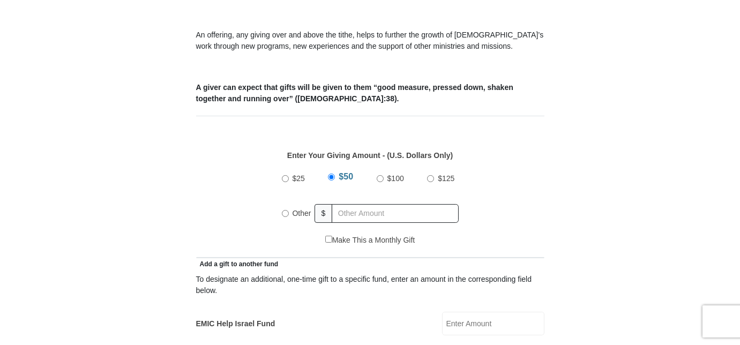
scroll to position [395, 0]
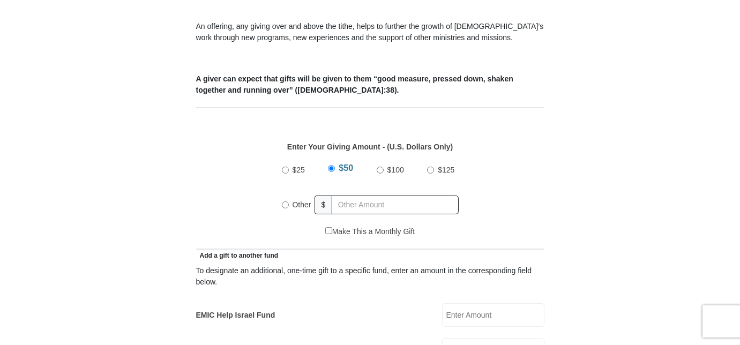
click at [285, 202] on input "Other" at bounding box center [285, 205] width 7 height 7
radio input "true"
click at [341, 196] on input "text" at bounding box center [397, 205] width 123 height 19
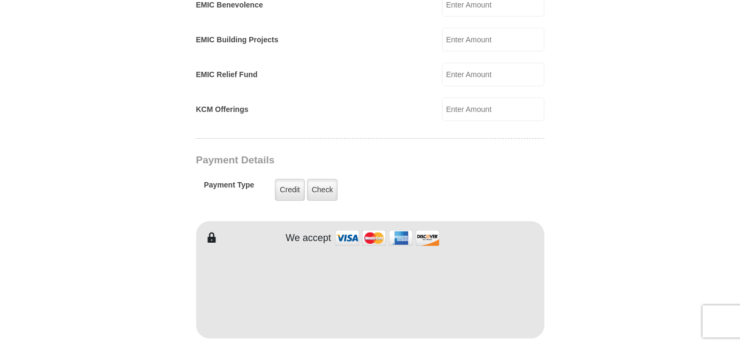
scroll to position [753, 0]
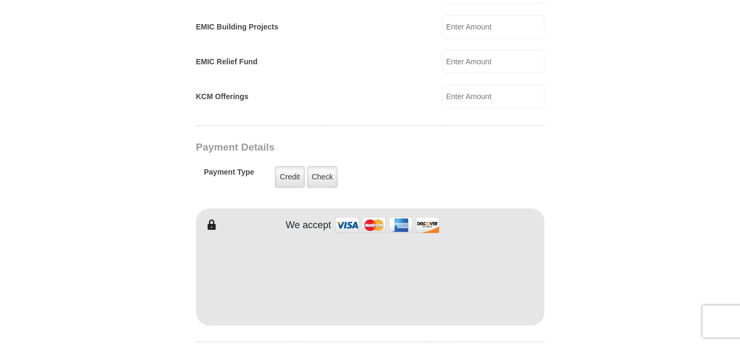
type input "300.00"
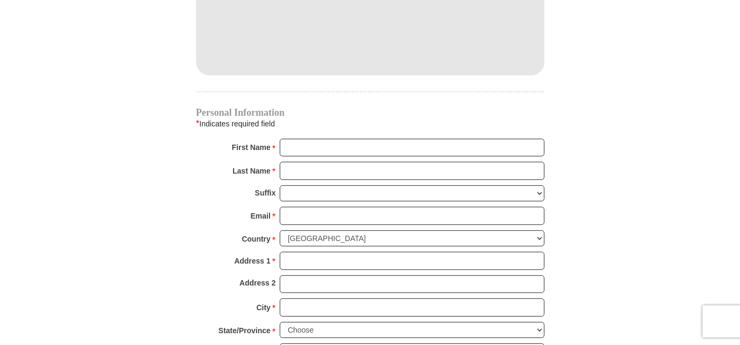
scroll to position [1006, 0]
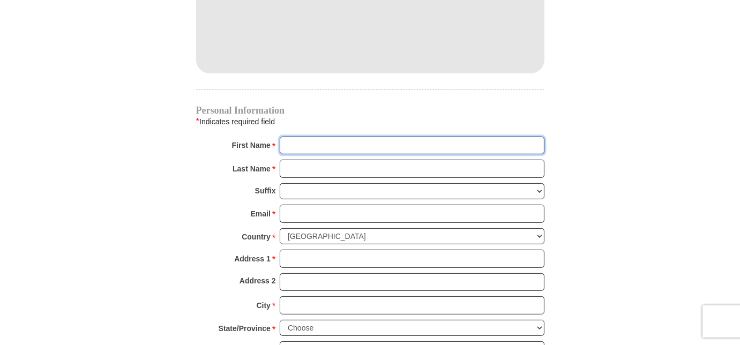
click at [291, 137] on input "First Name *" at bounding box center [412, 146] width 265 height 18
type input "Chester and June"
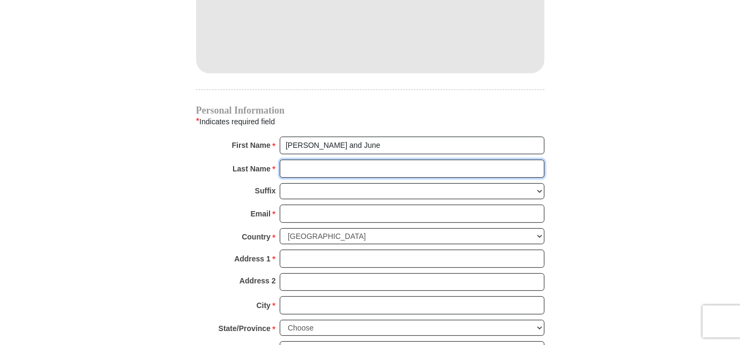
type input "Hart"
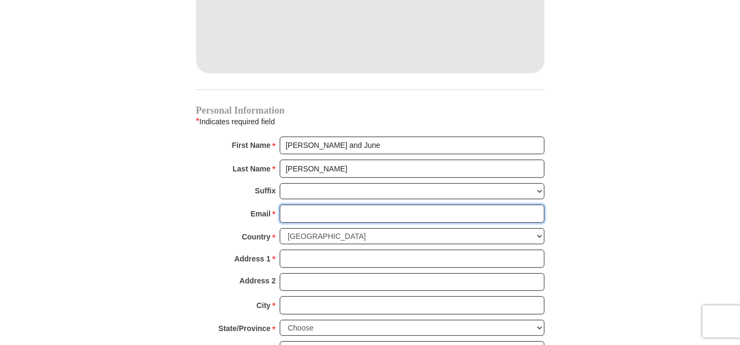
type input "junehart@cbtulsa.com"
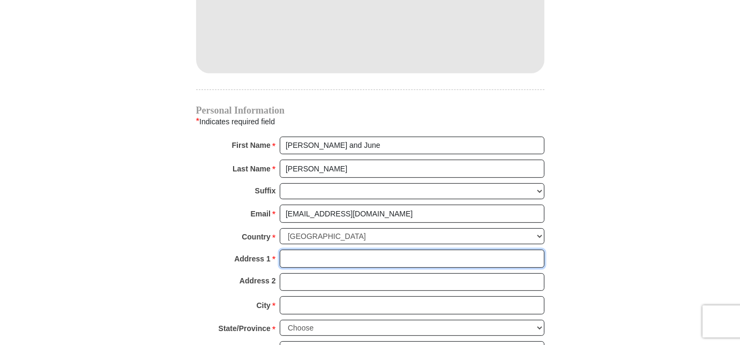
type input "13917 S 95th East Ave"
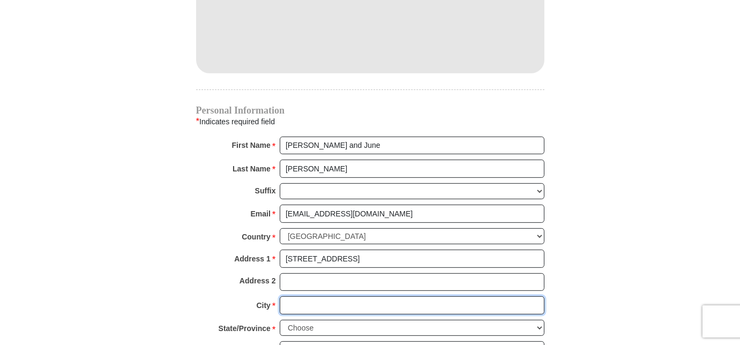
type input "BIXBY"
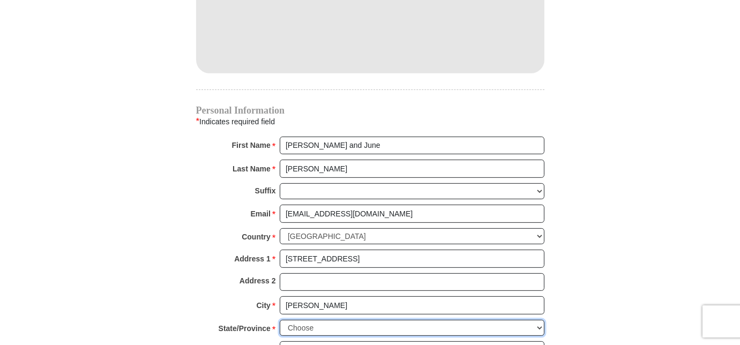
select select "OK"
type input "74008"
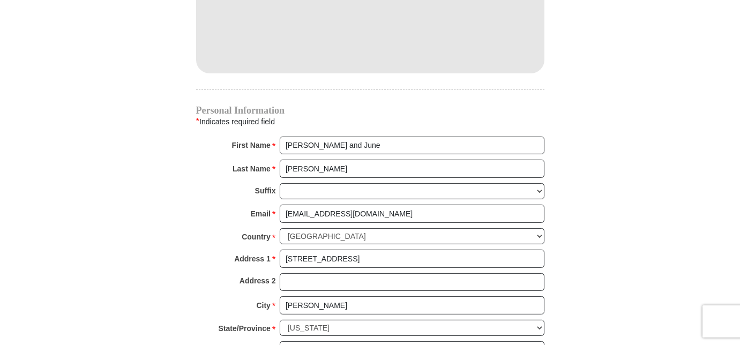
type input "9188571831"
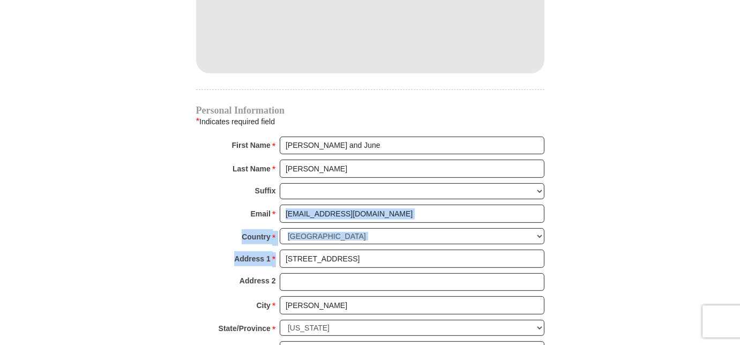
drag, startPoint x: 739, startPoint y: 204, endPoint x: 744, endPoint y: 237, distance: 33.6
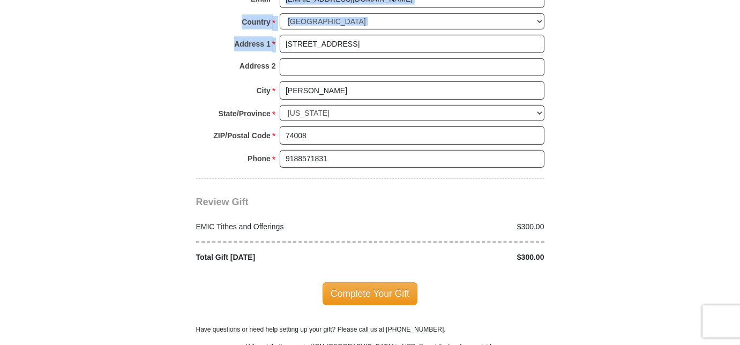
scroll to position [1225, 0]
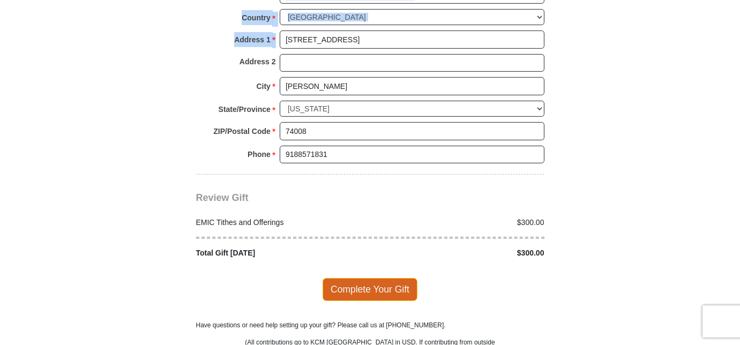
click at [386, 278] on span "Complete Your Gift" at bounding box center [370, 289] width 95 height 23
